Goal: Task Accomplishment & Management: Manage account settings

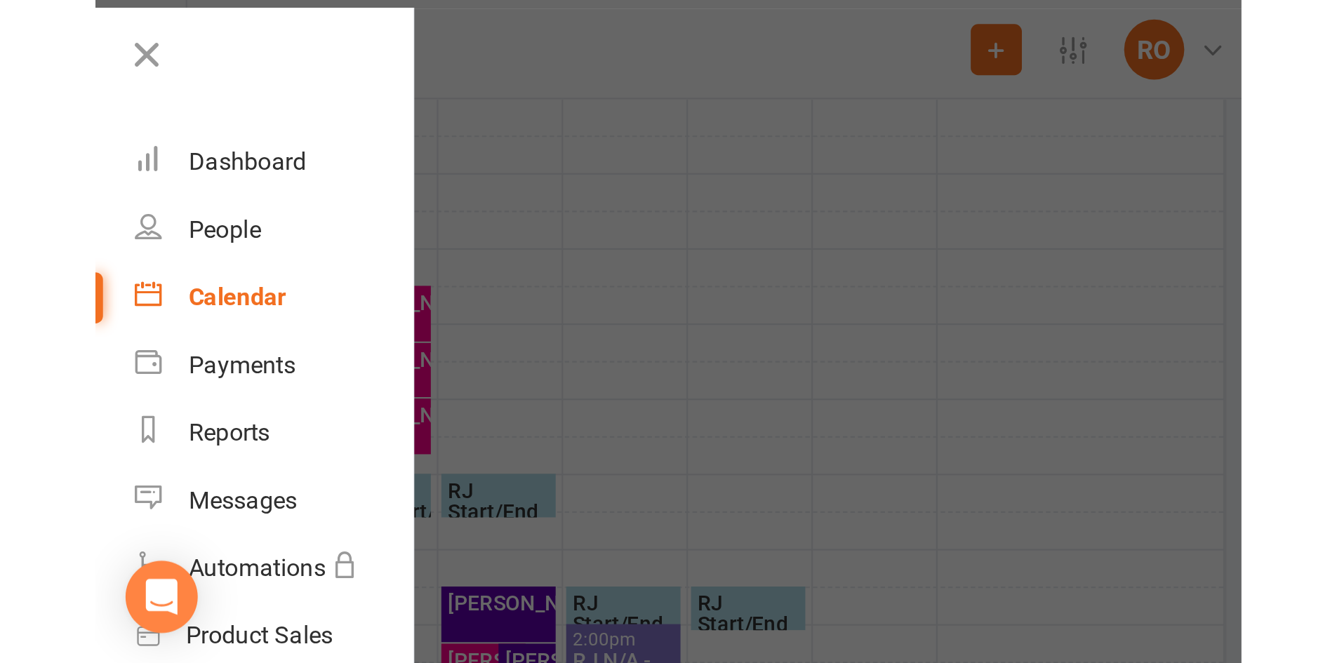
scroll to position [497, 0]
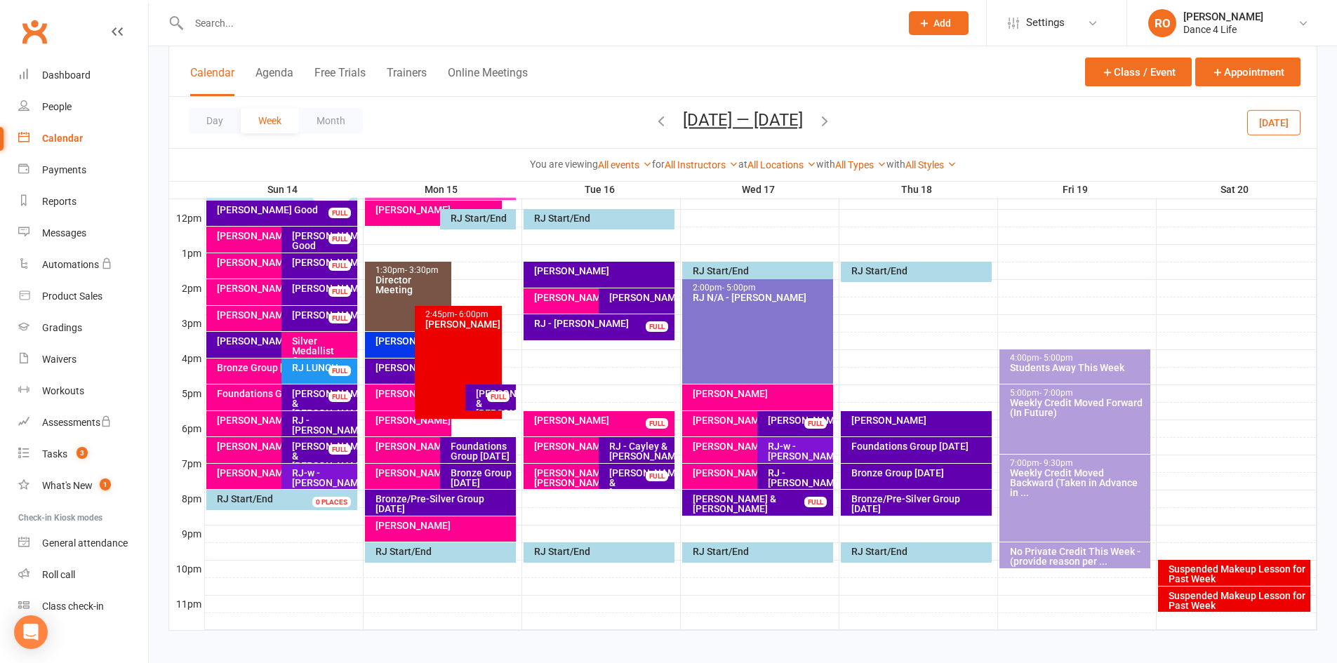
click at [725, 124] on button "[DATE] — [DATE]" at bounding box center [743, 120] width 120 height 20
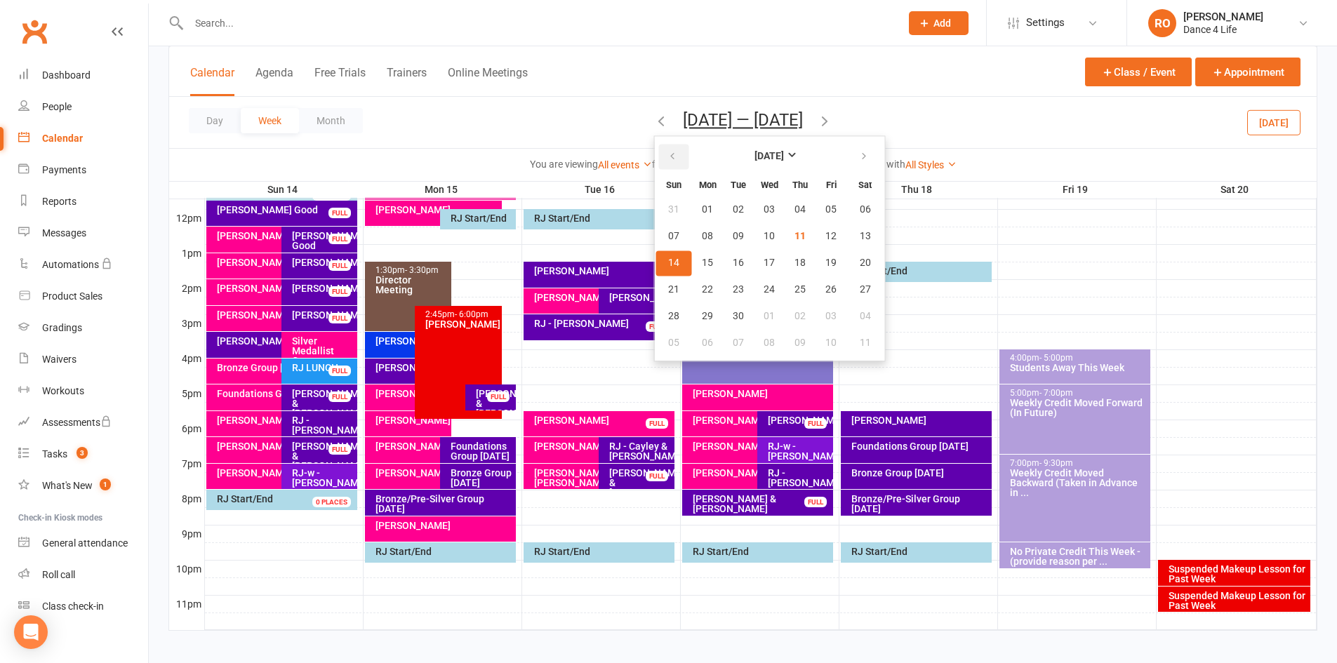
click at [668, 161] on icon "button" at bounding box center [673, 156] width 10 height 11
click at [675, 288] on button "17" at bounding box center [674, 289] width 36 height 25
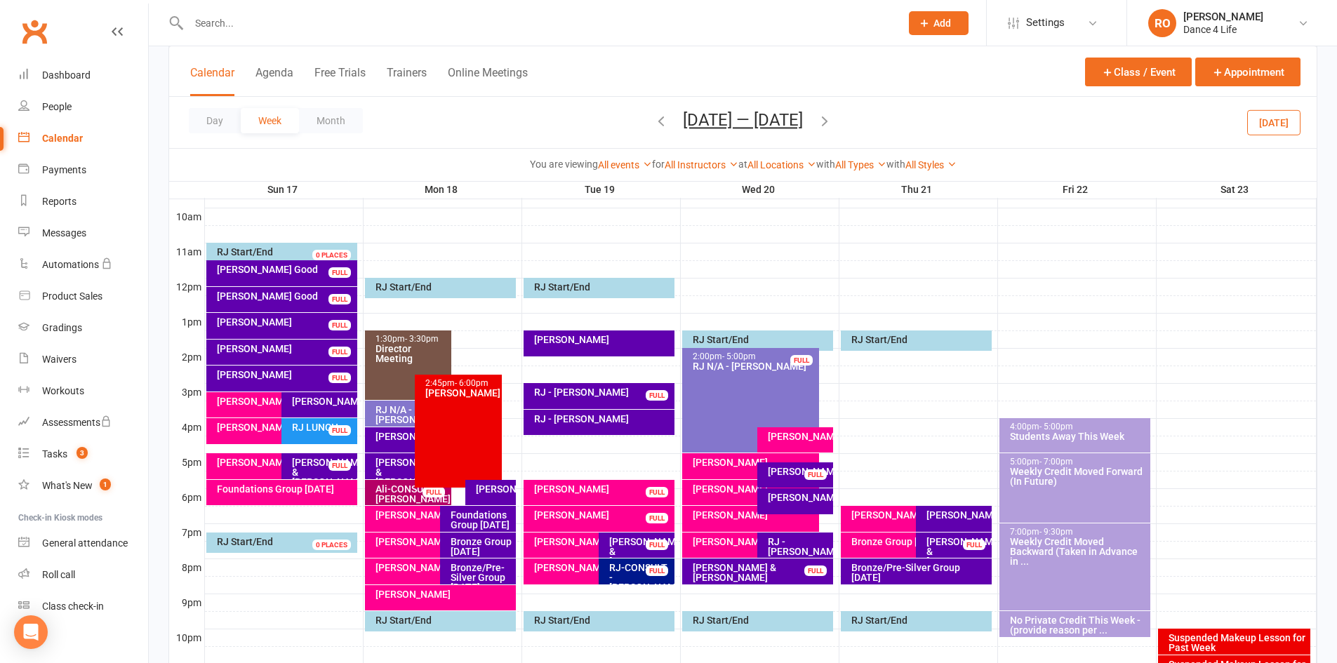
scroll to position [427, 0]
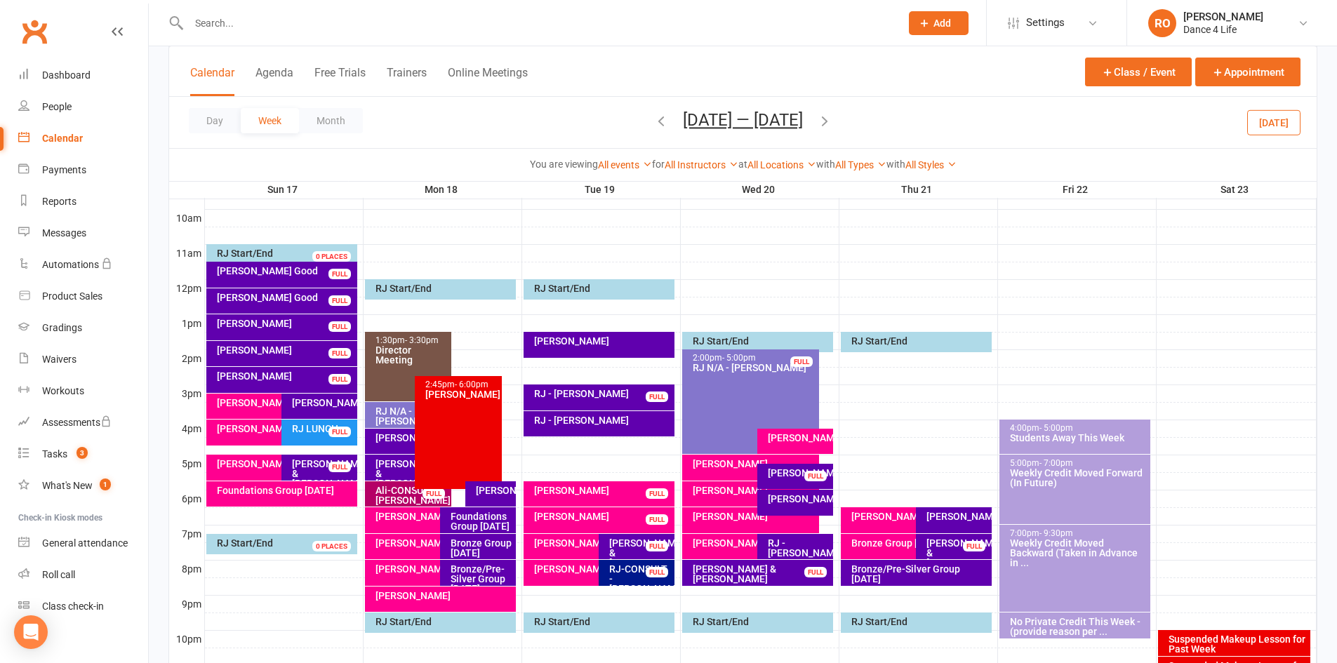
click at [323, 493] on div "Foundations Group [DATE]" at bounding box center [285, 491] width 138 height 10
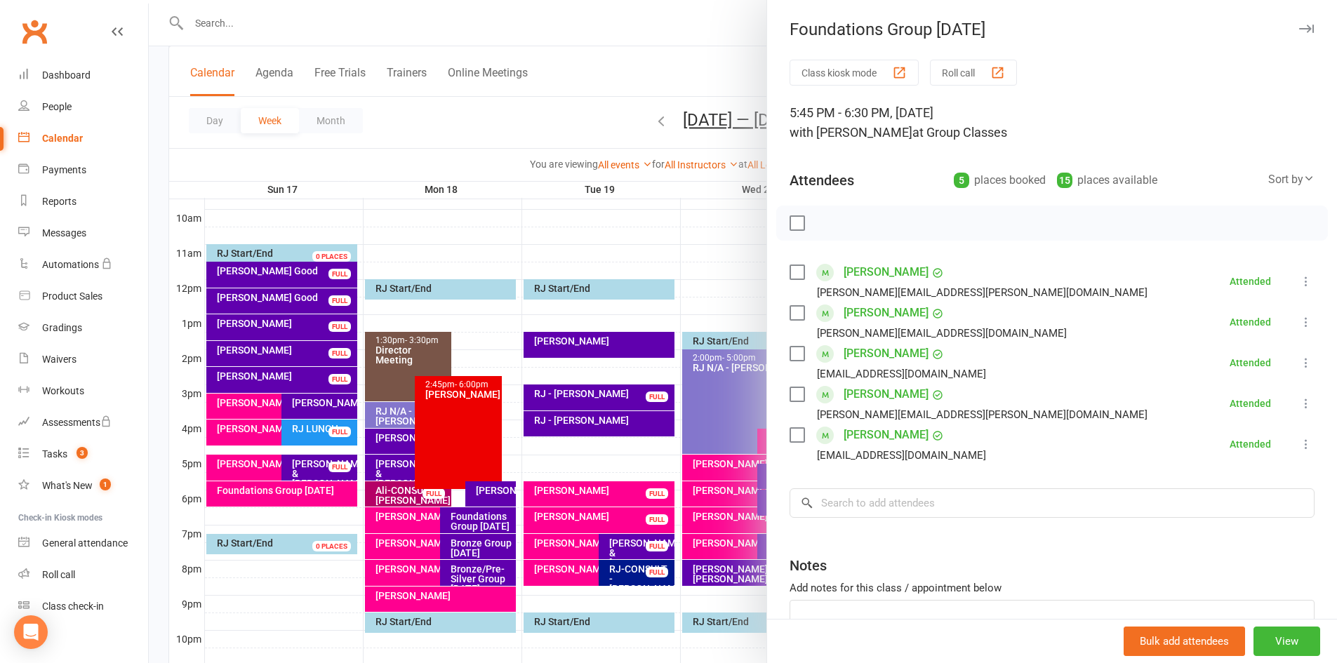
click at [338, 451] on div at bounding box center [743, 331] width 1188 height 663
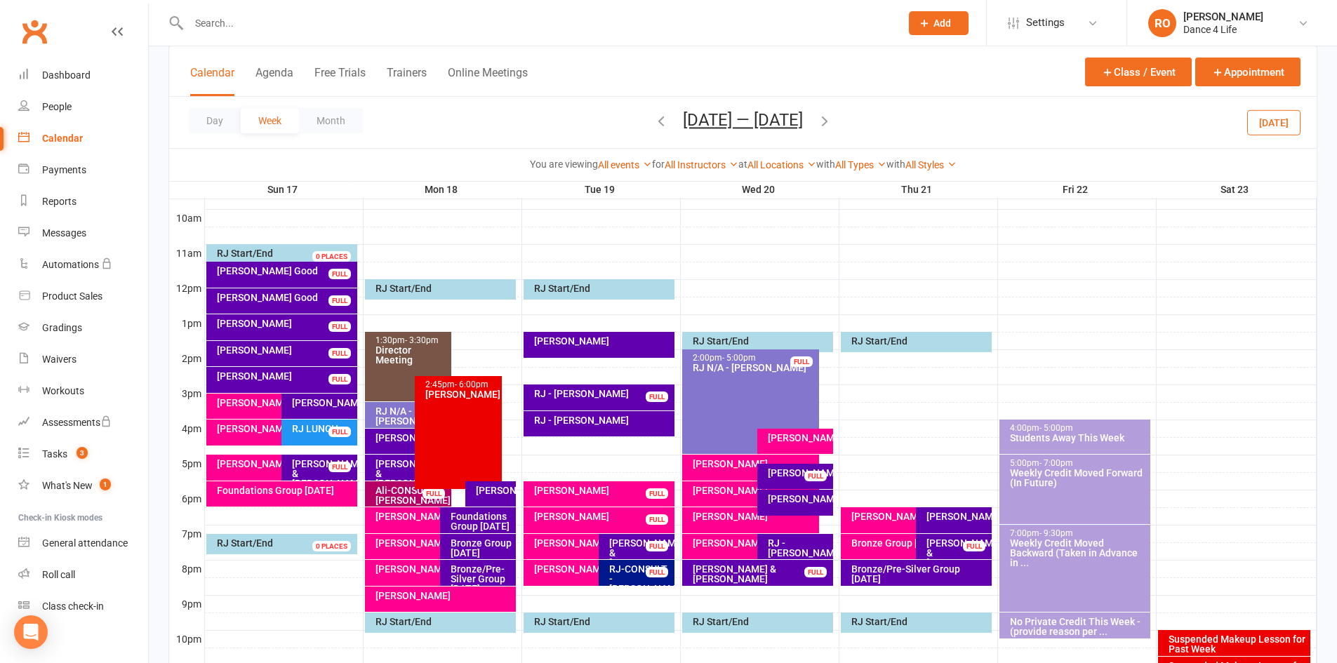
click at [1067, 134] on button "[DATE]" at bounding box center [1273, 121] width 53 height 25
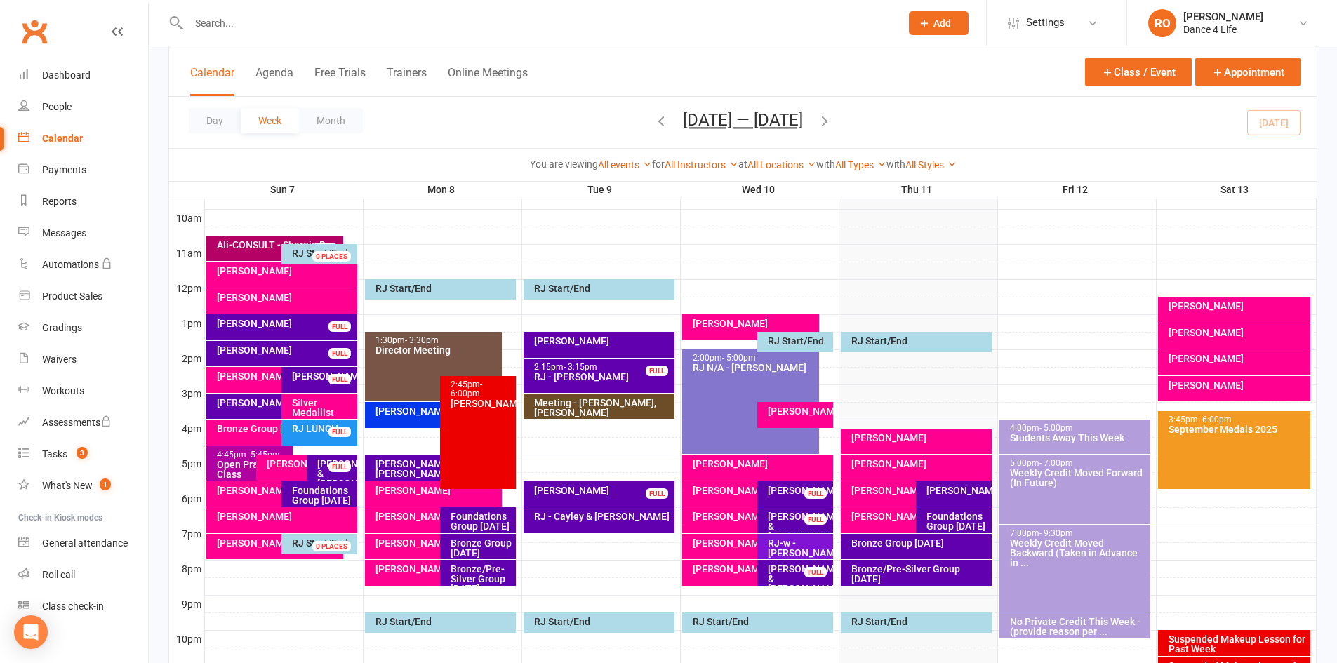
click at [830, 123] on icon "button" at bounding box center [824, 120] width 15 height 15
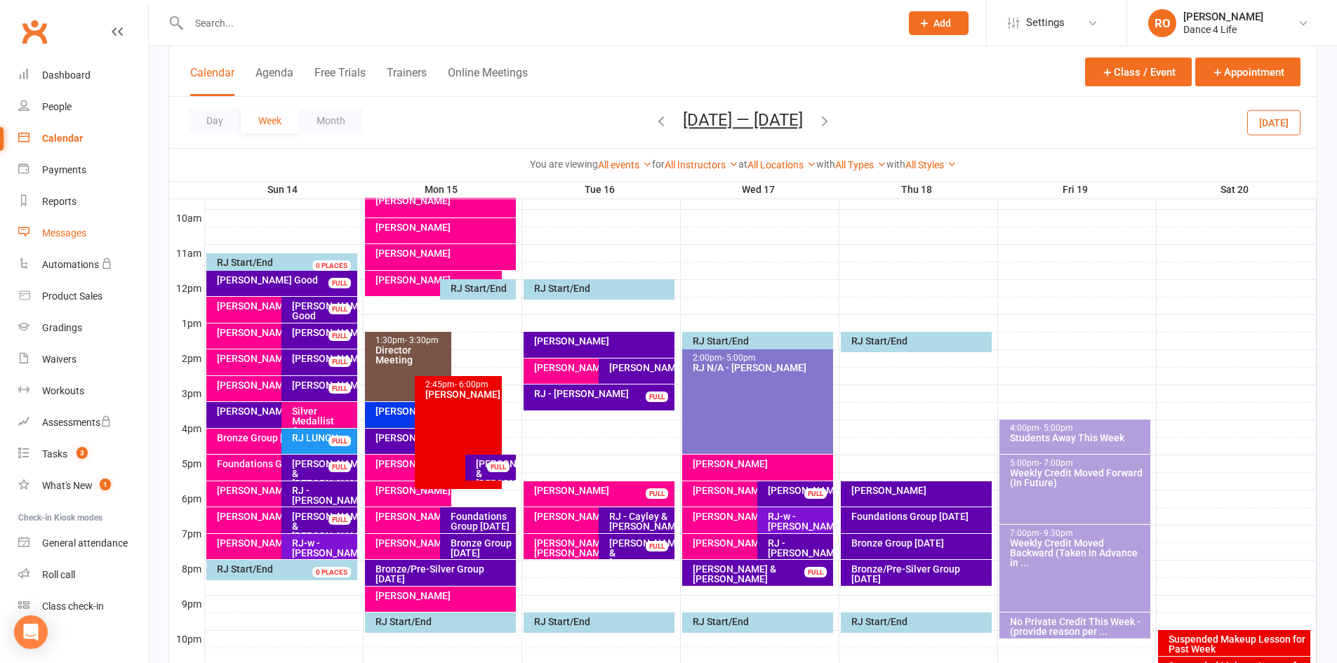
click at [86, 243] on link "Messages" at bounding box center [83, 234] width 130 height 32
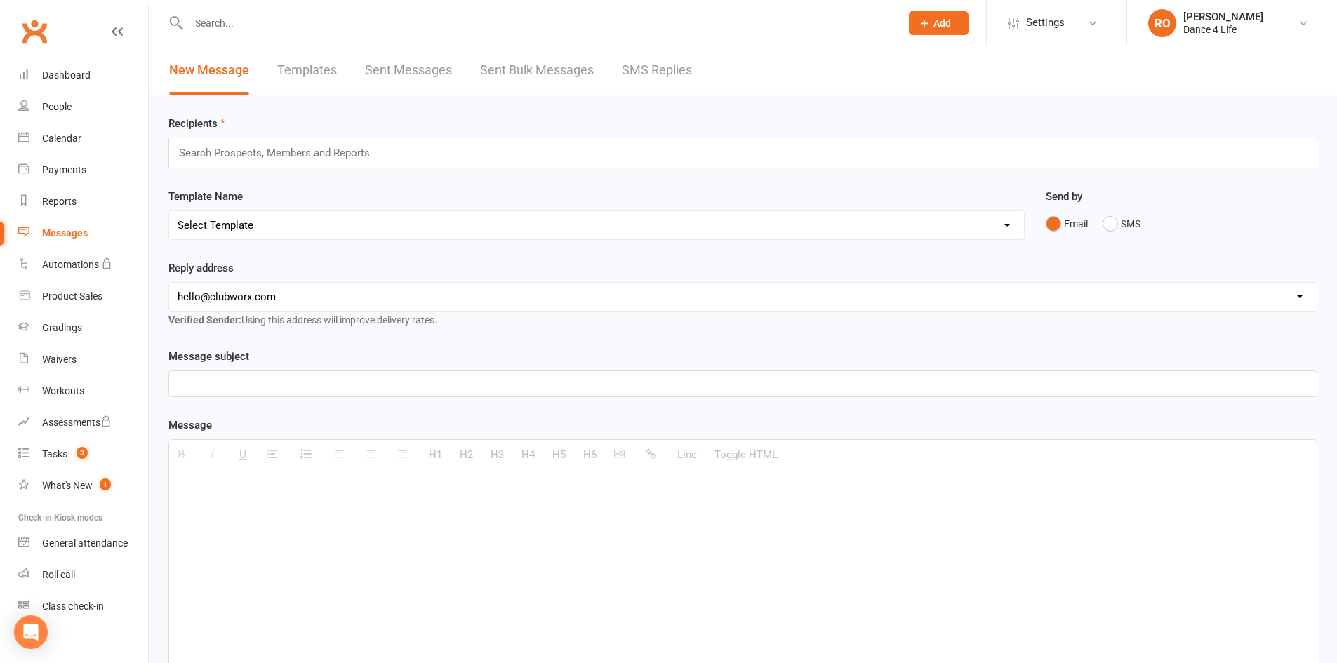
click at [324, 69] on link "Templates" at bounding box center [307, 70] width 60 height 48
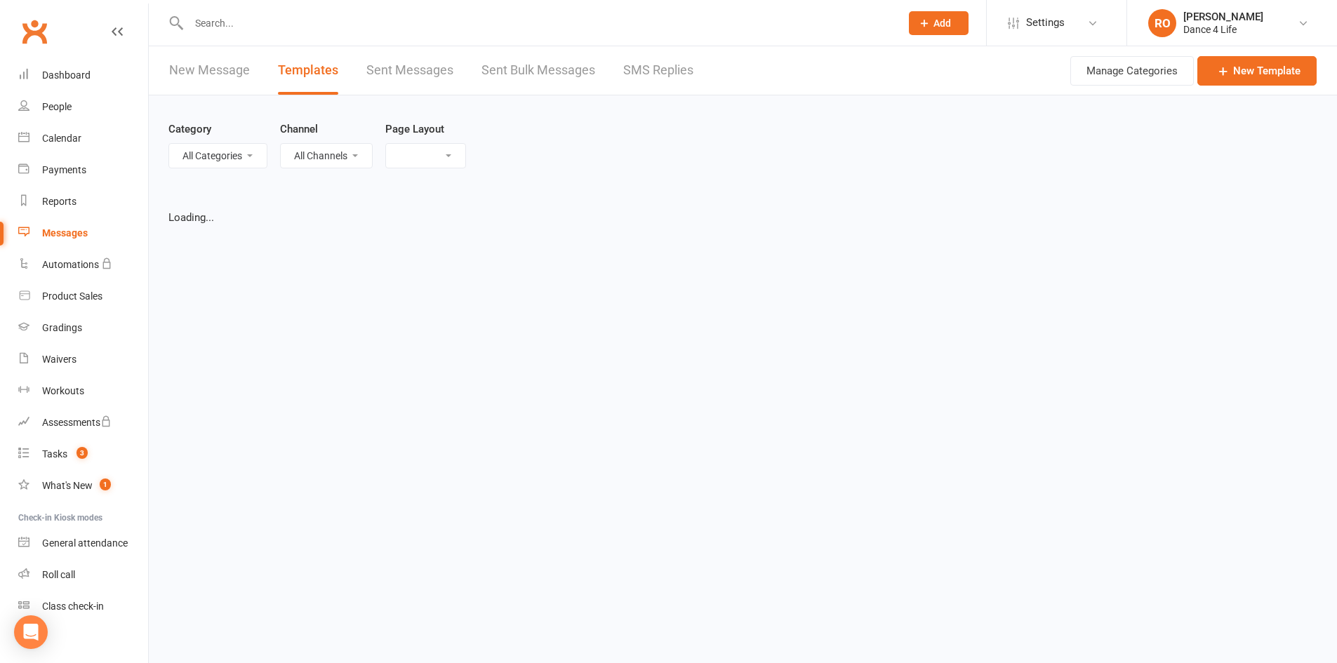
select select "list"
select select "100"
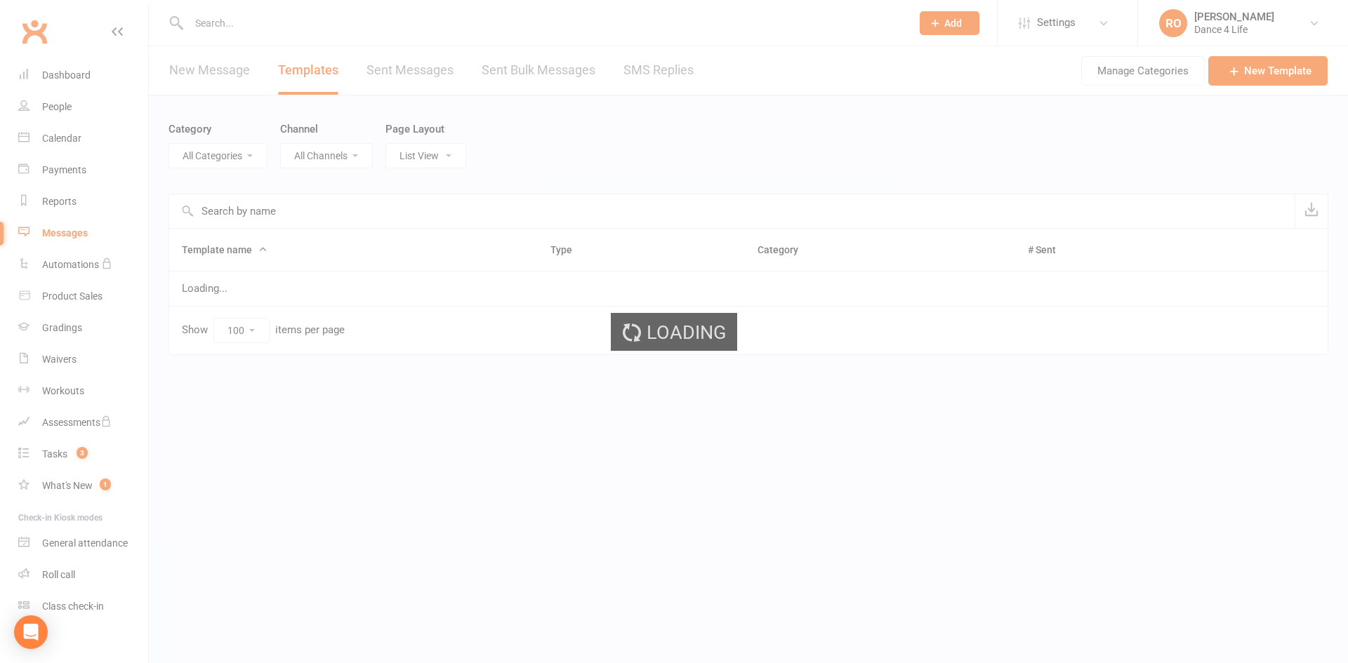
select select "5973"
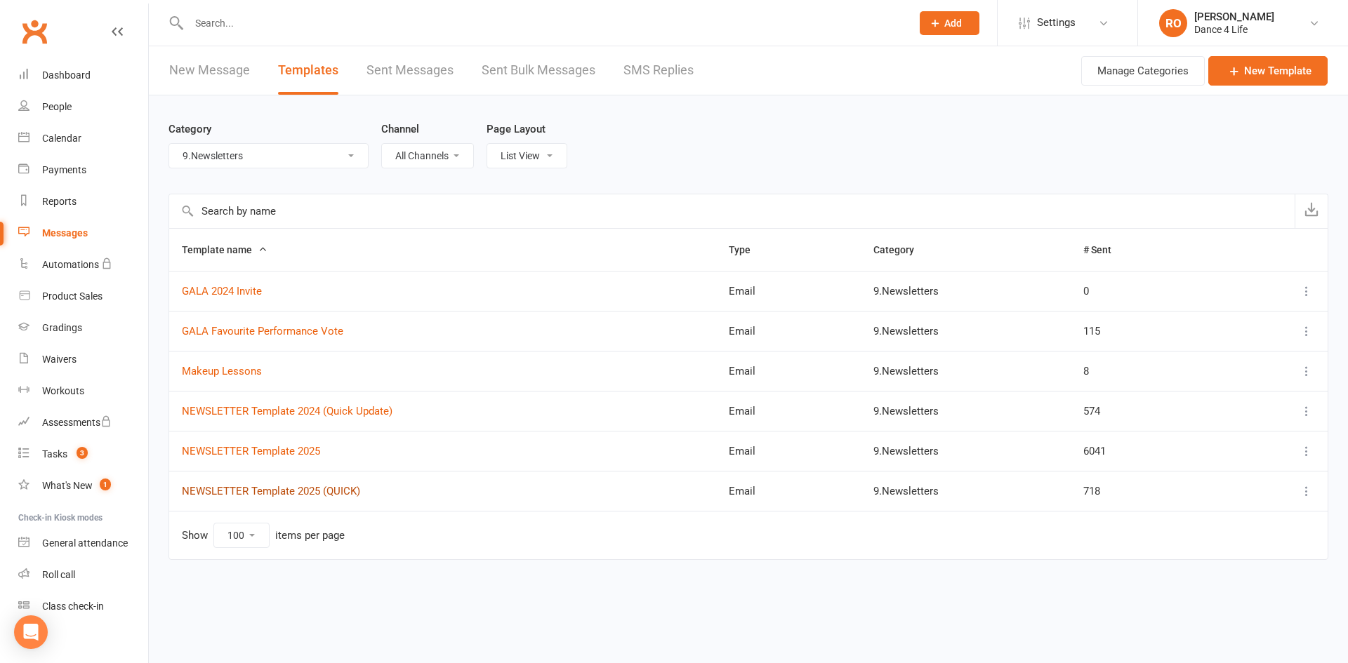
click at [330, 496] on link "NEWSLETTER Template 2025 (QUICK)" at bounding box center [271, 491] width 178 height 13
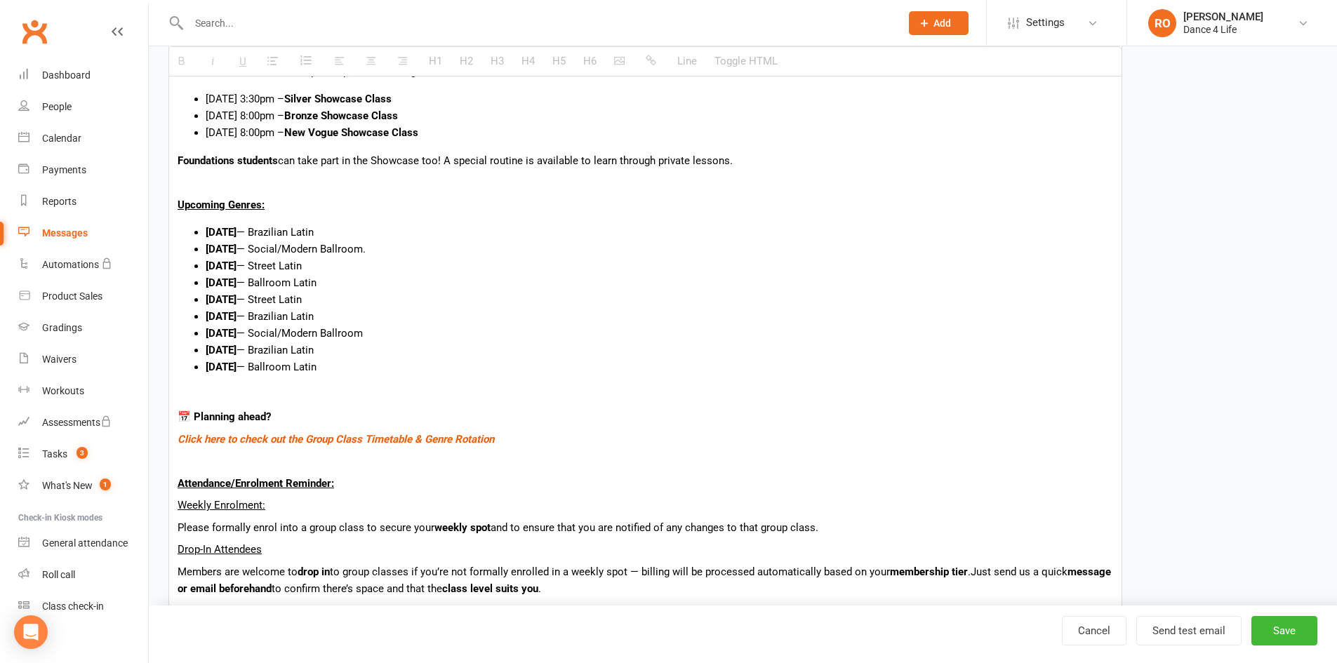
scroll to position [1193, 0]
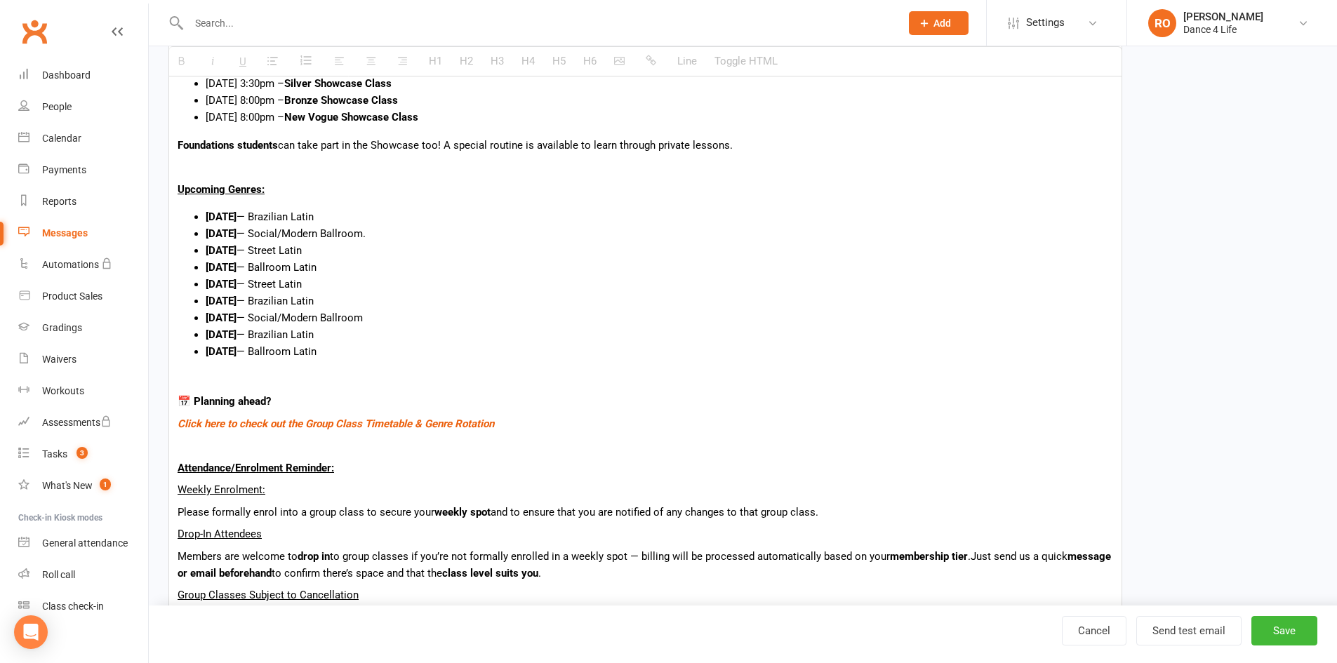
click at [561, 402] on p "📅 Planning ahead?" at bounding box center [646, 401] width 936 height 17
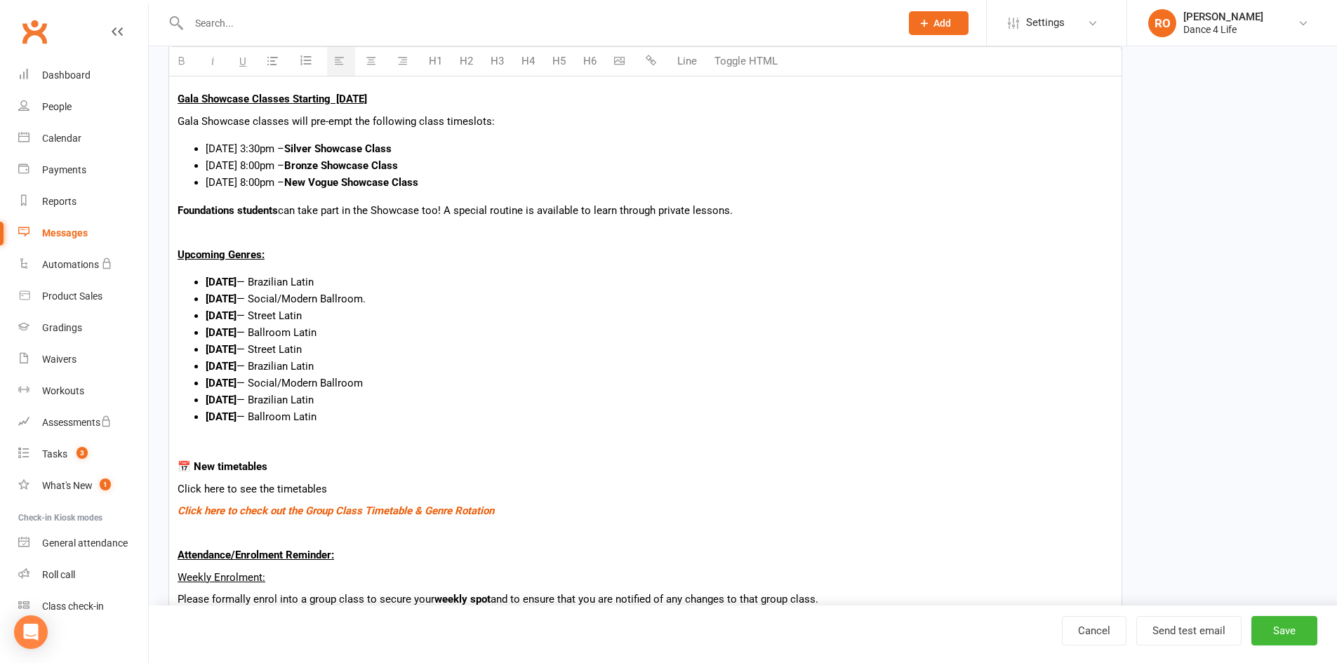
scroll to position [1123, 0]
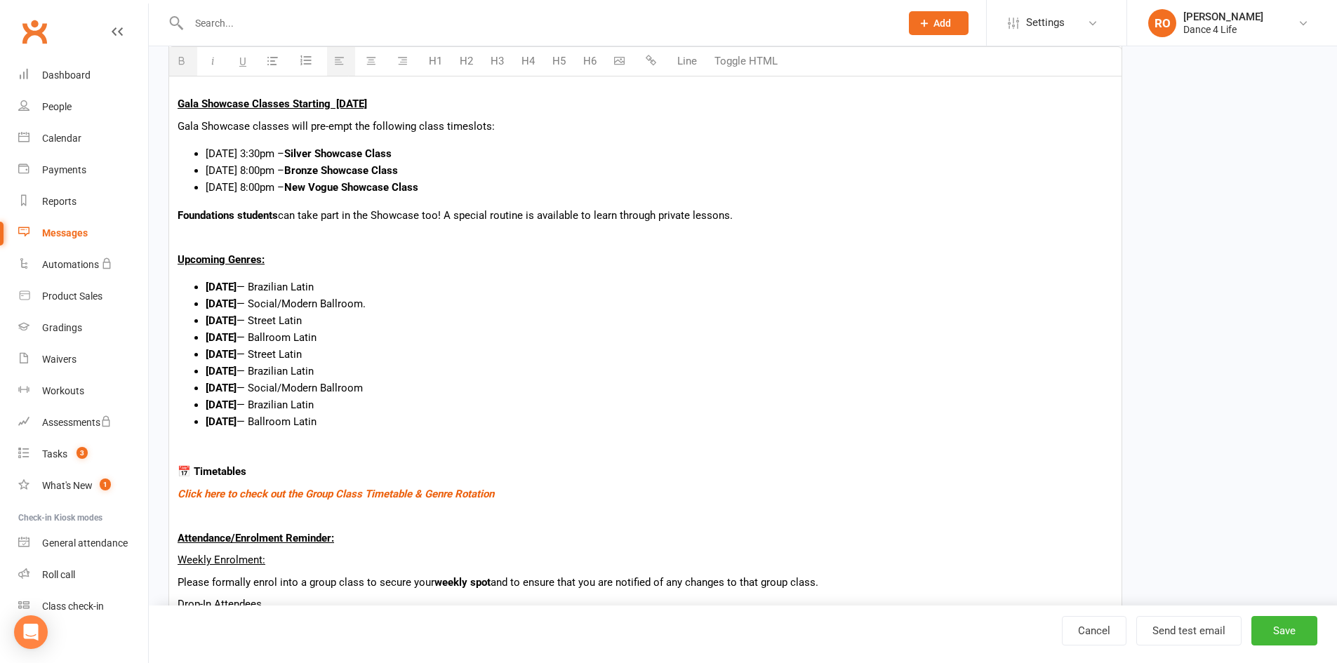
click at [580, 488] on p "Click here to check out the Group Class Timetable & Genre Rotation" at bounding box center [646, 494] width 936 height 17
click at [586, 447] on p at bounding box center [646, 450] width 936 height 17
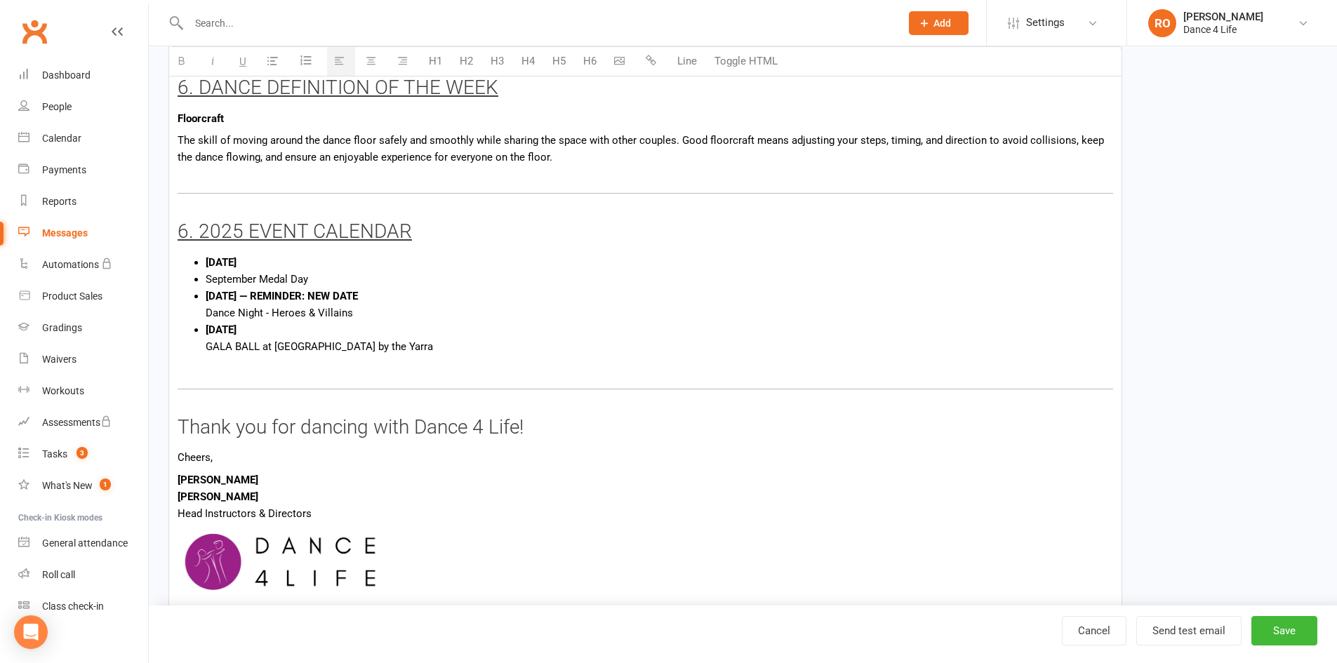
scroll to position [2316, 0]
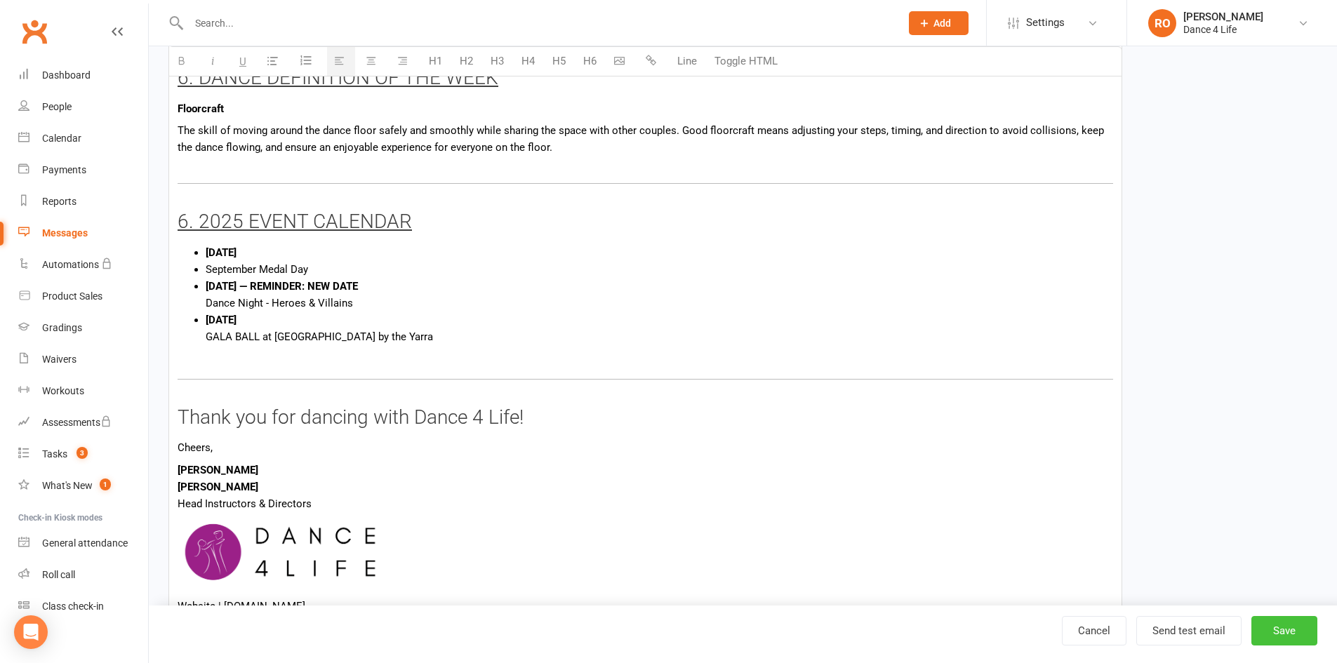
click at [1067, 512] on button "Save" at bounding box center [1285, 630] width 66 height 29
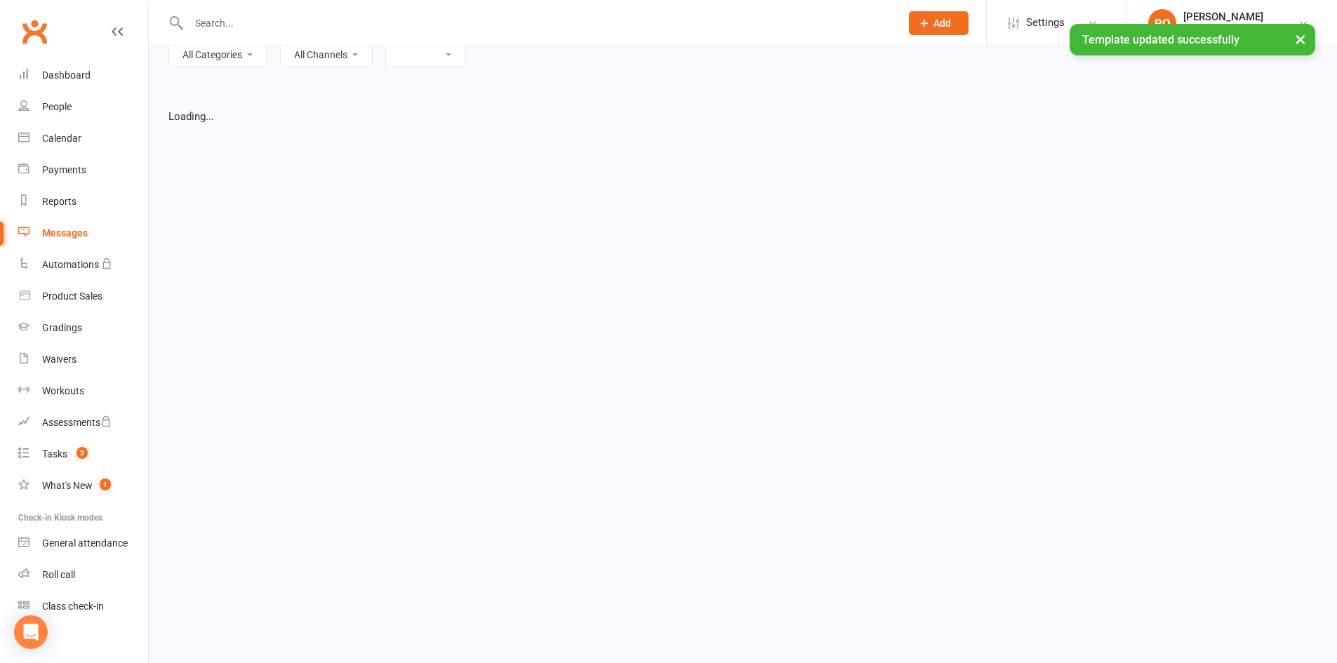
select select "list"
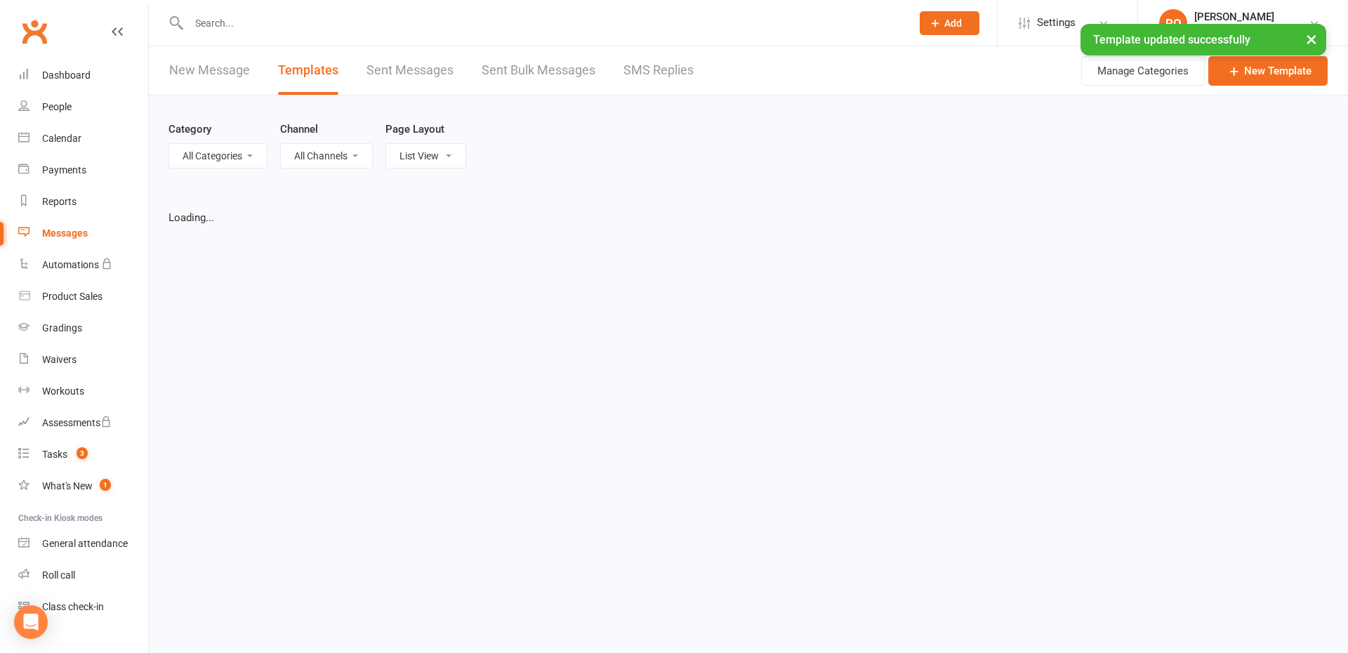
select select "100"
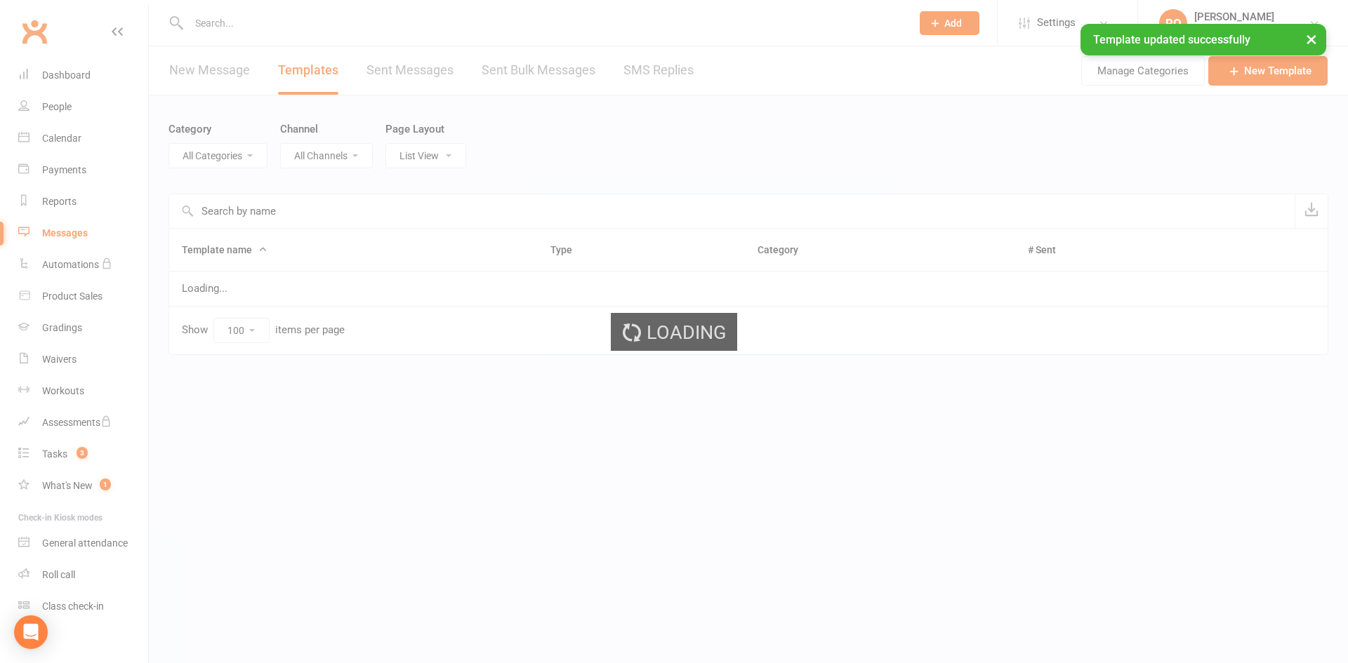
select select "5973"
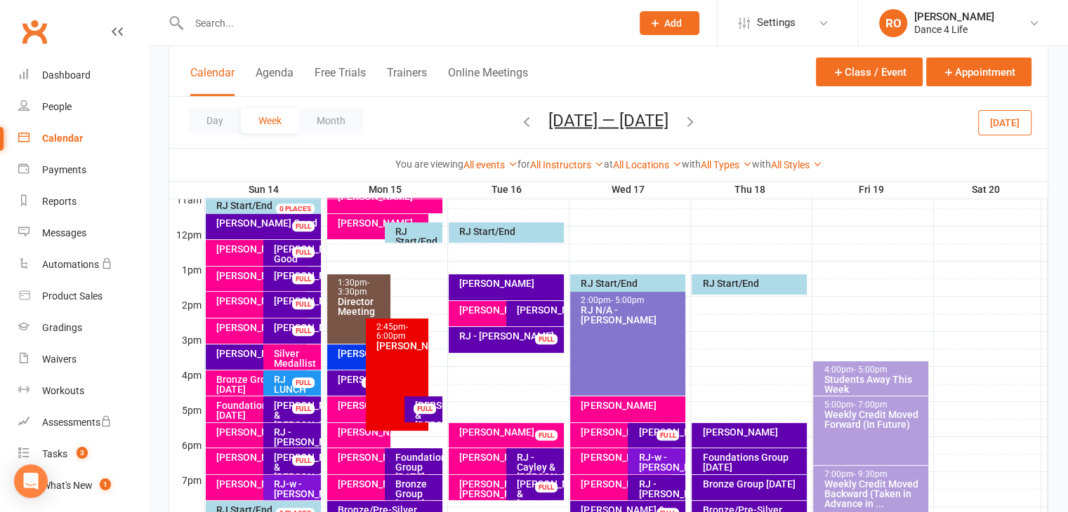
scroll to position [489, 0]
